Goal: Information Seeking & Learning: Learn about a topic

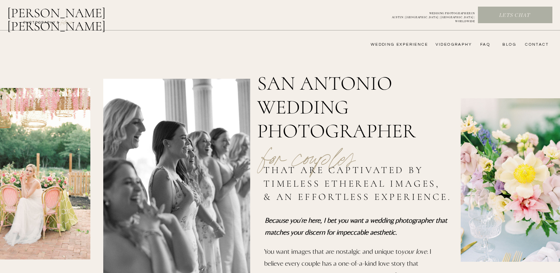
click at [408, 46] on nav "wedding experience" at bounding box center [394, 44] width 66 height 5
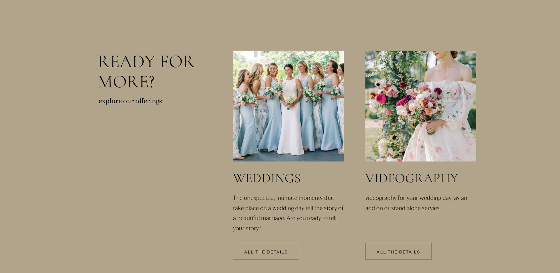
scroll to position [1422, 0]
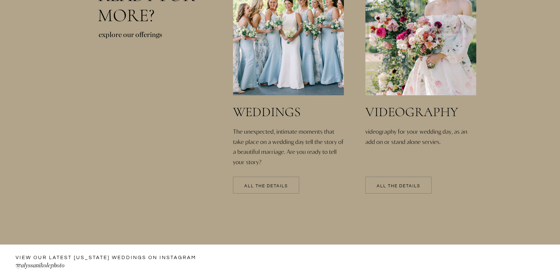
click at [263, 188] on div at bounding box center [266, 185] width 66 height 17
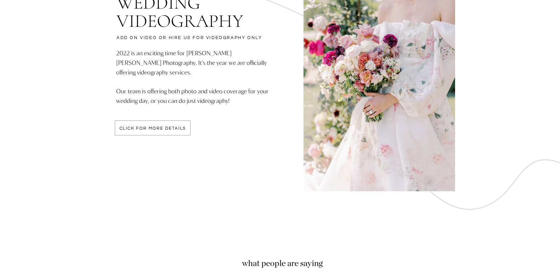
scroll to position [1686, 0]
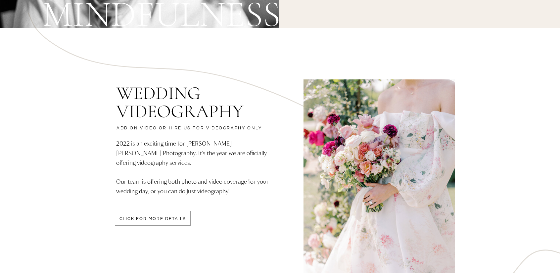
click at [172, 221] on p "click for more details" at bounding box center [153, 220] width 76 height 6
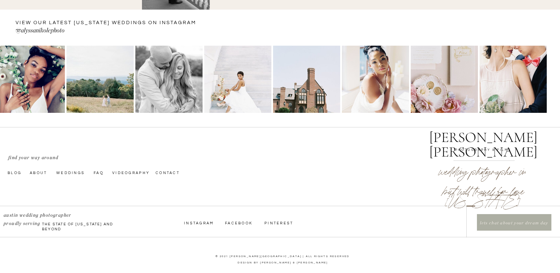
scroll to position [766, 0]
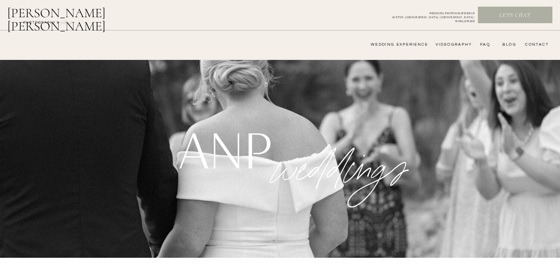
scroll to position [1686, 0]
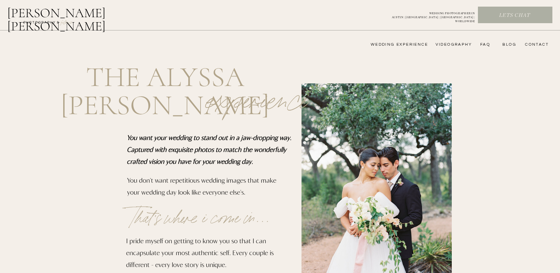
scroll to position [1422, 0]
